Goal: Information Seeking & Learning: Learn about a topic

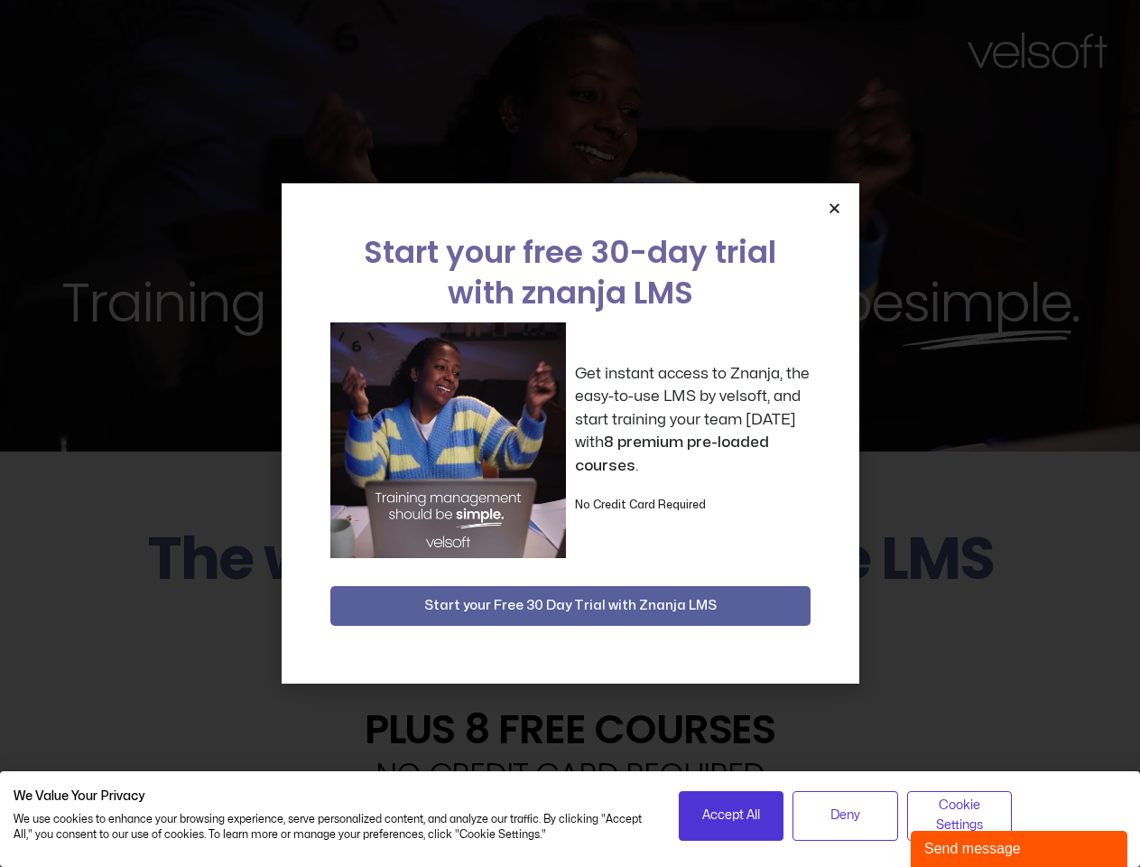
click at [570, 433] on div "Get instant access to Znanja, the easy-to-use LMS by velsoft, and start trainin…" at bounding box center [570, 440] width 480 height 236
click at [834, 208] on icon "Close" at bounding box center [835, 208] width 14 height 14
click at [571, 606] on h2 "Try it FREE for 30 days" at bounding box center [570, 629] width 1113 height 52
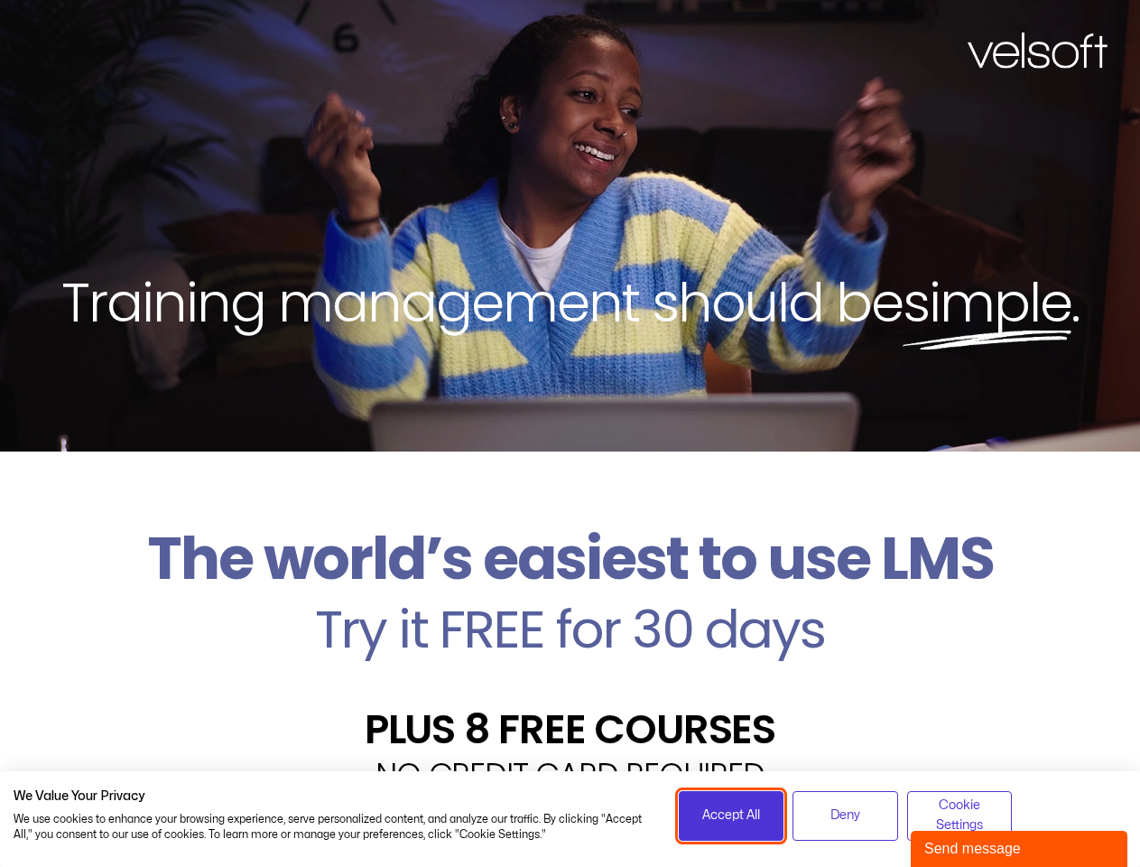
click at [731, 815] on span "Accept All" at bounding box center [731, 815] width 58 height 20
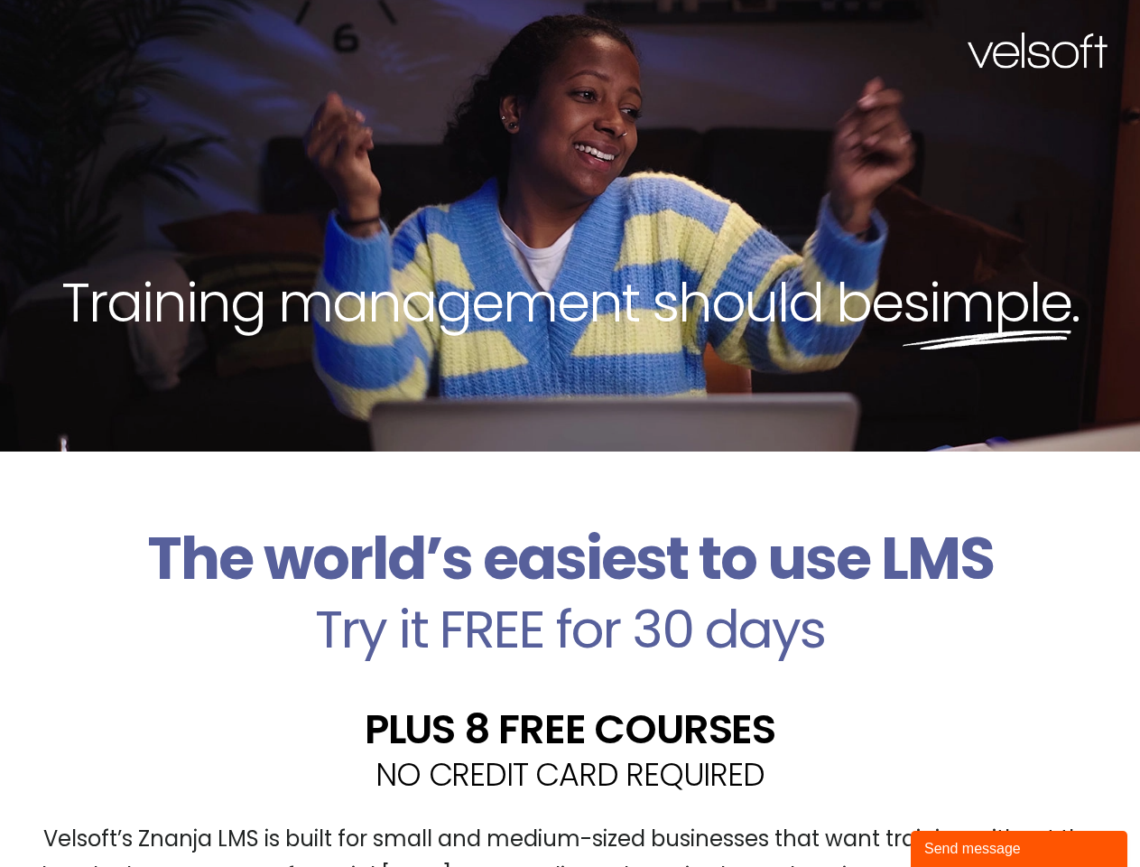
click at [845, 815] on div "Velsoft’s Znanja LMS is built for small and medium-sized businesses that want t…" at bounding box center [570, 865] width 1113 height 132
click at [960, 815] on div "Velsoft’s Znanja LMS is built for small and medium-sized businesses that want t…" at bounding box center [570, 865] width 1113 height 132
click at [1019, 849] on div "Send message" at bounding box center [1020, 849] width 190 height 22
